Goal: Communication & Community: Answer question/provide support

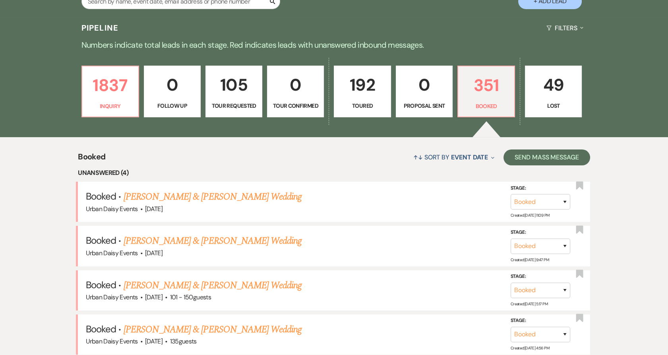
scroll to position [184, 0]
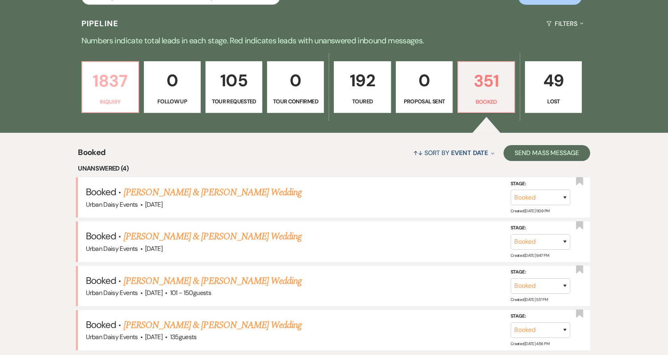
click at [121, 102] on p "Inquiry" at bounding box center [110, 101] width 46 height 9
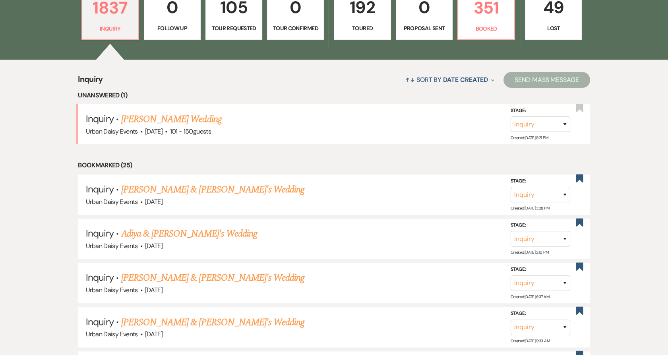
scroll to position [257, 0]
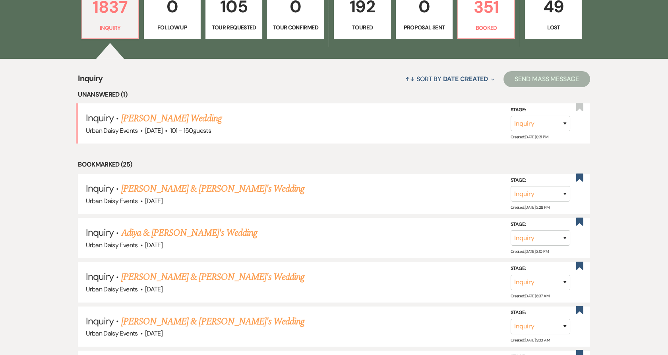
click at [132, 119] on link "Moira Flaherty's Wedding" at bounding box center [171, 118] width 101 height 14
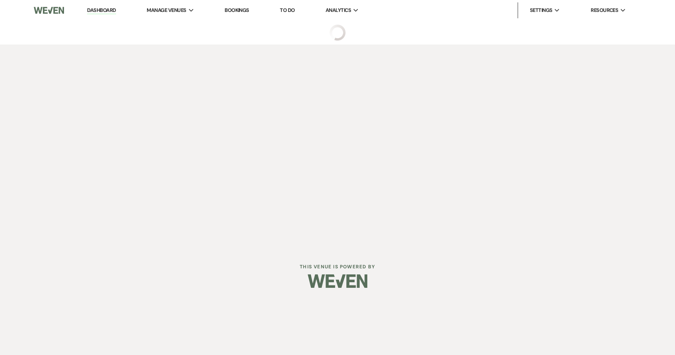
select select "2"
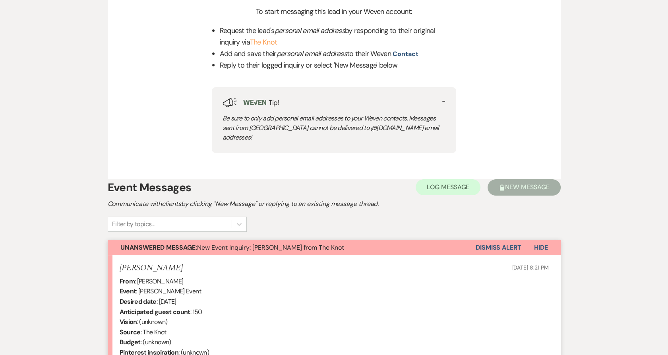
scroll to position [338, 0]
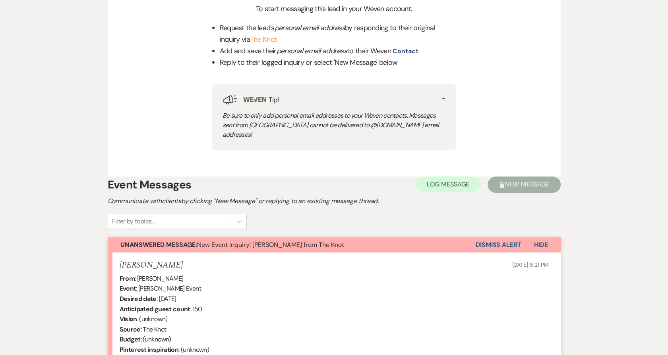
click at [495, 237] on button "Dismiss Alert" at bounding box center [499, 244] width 46 height 15
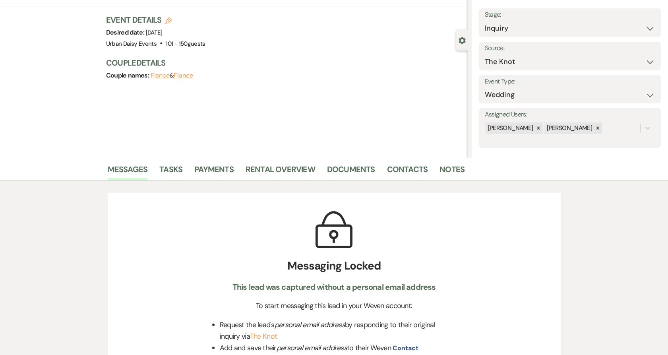
scroll to position [0, 0]
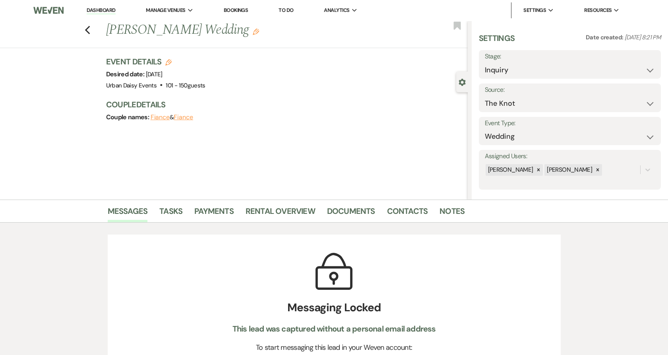
click at [108, 13] on link "Dashboard" at bounding box center [101, 11] width 29 height 8
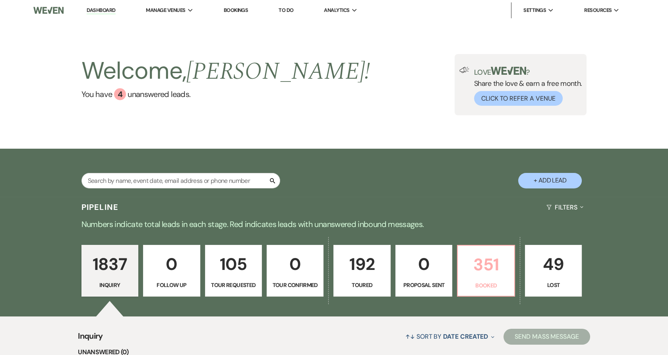
click at [475, 272] on p "351" at bounding box center [485, 264] width 46 height 27
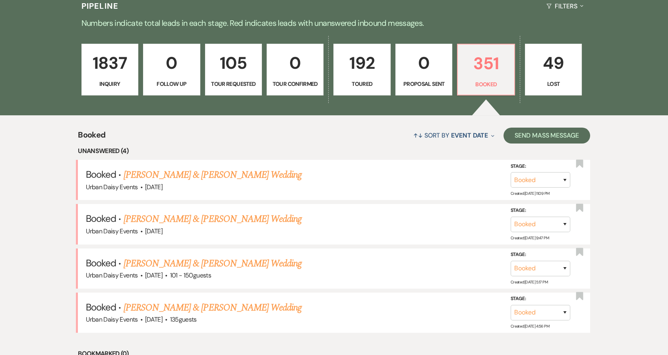
scroll to position [202, 0]
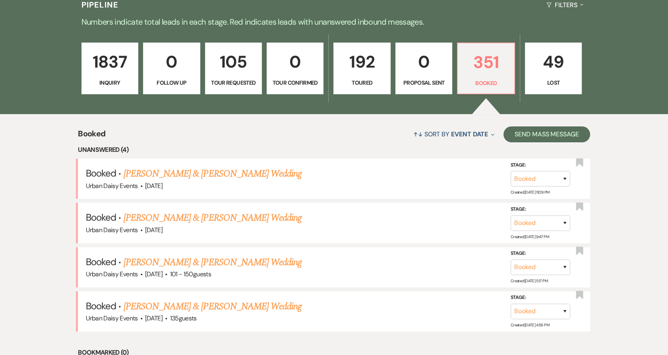
click at [188, 305] on link "[PERSON_NAME] & [PERSON_NAME] Wedding" at bounding box center [213, 306] width 178 height 14
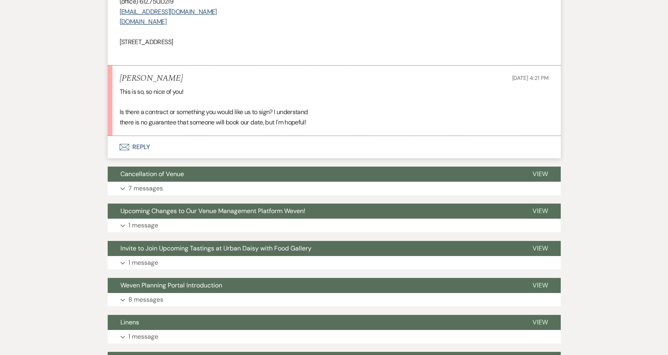
scroll to position [406, 0]
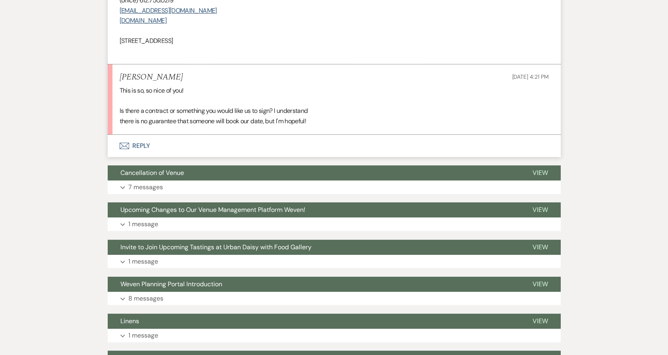
click at [122, 143] on icon "Envelope" at bounding box center [125, 146] width 10 height 6
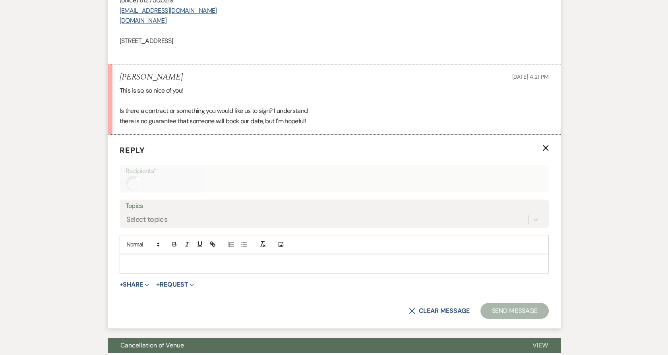
scroll to position [445, 0]
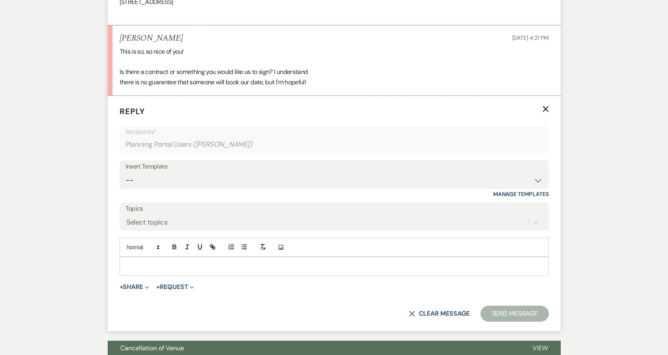
click at [149, 270] on p at bounding box center [334, 266] width 416 height 9
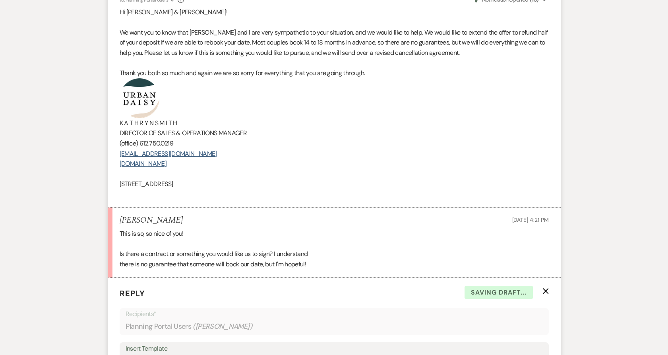
scroll to position [263, 0]
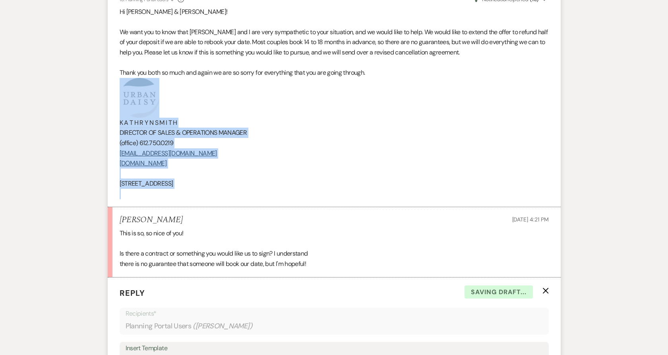
drag, startPoint x: 263, startPoint y: 193, endPoint x: 104, endPoint y: 97, distance: 186.0
copy div "K A T H R Y N S M I T H DIRECTOR OF SALES & OPERATIONS MANAGER (office) 612.750…"
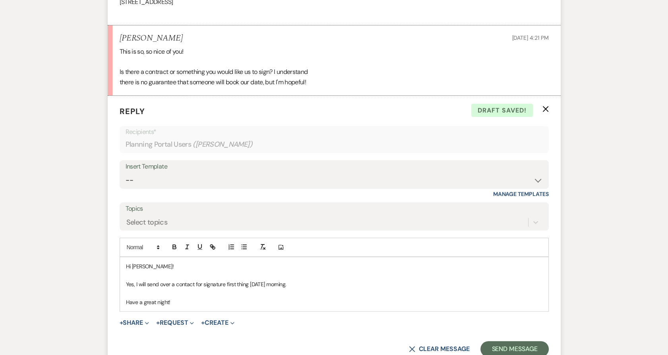
click at [180, 300] on p "Have a great night!" at bounding box center [334, 302] width 416 height 9
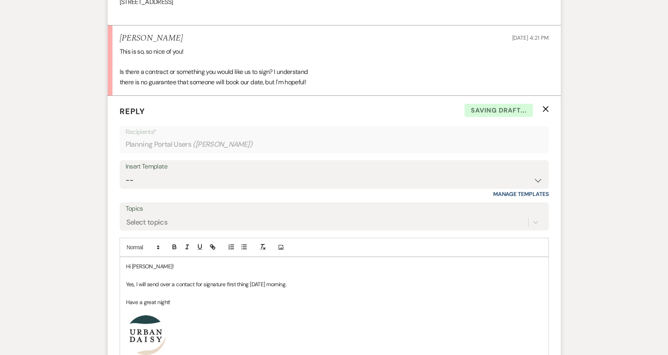
scroll to position [640, 0]
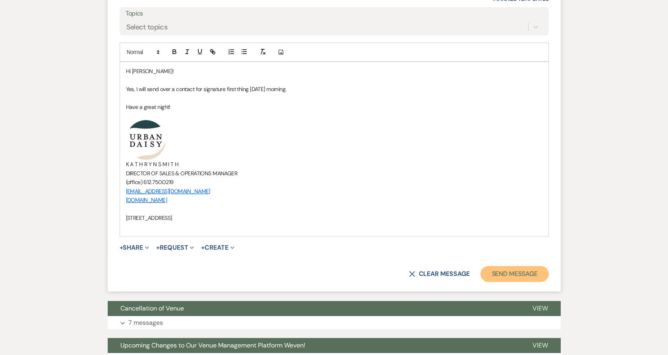
click at [518, 270] on button "Send Message" at bounding box center [514, 274] width 68 height 16
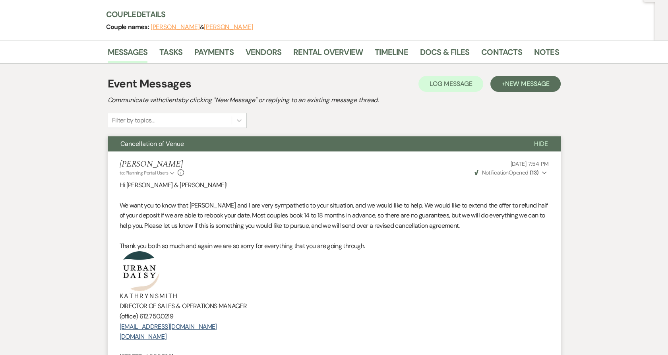
scroll to position [0, 0]
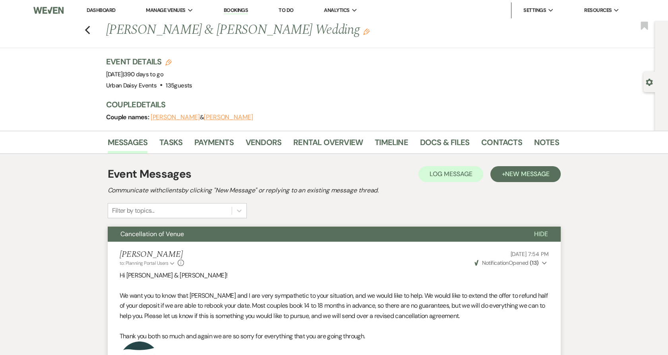
click at [95, 10] on link "Dashboard" at bounding box center [101, 10] width 29 height 7
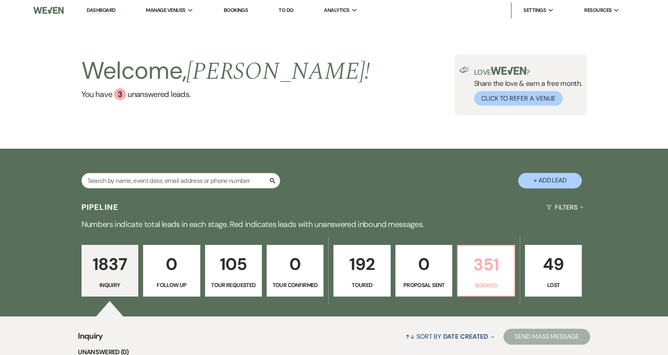
click at [482, 267] on p "351" at bounding box center [485, 264] width 46 height 27
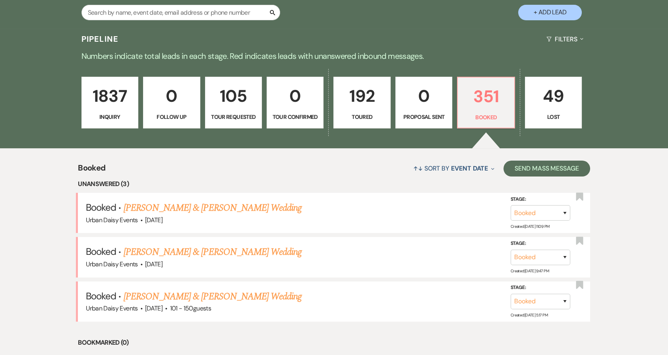
scroll to position [168, 0]
